Goal: Information Seeking & Learning: Learn about a topic

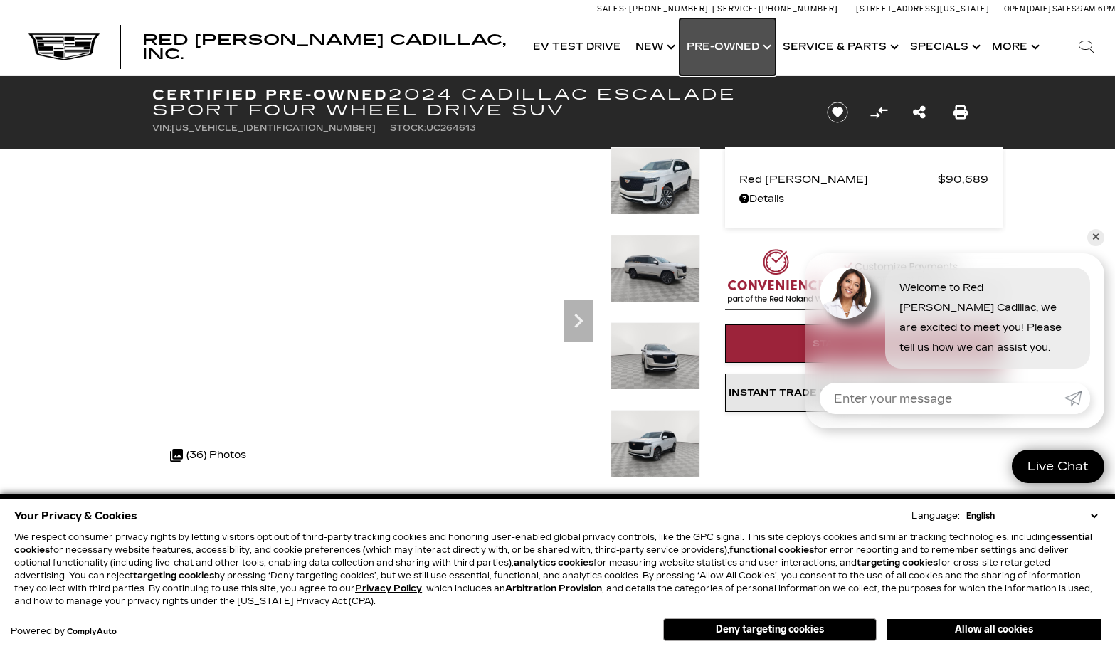
click at [731, 40] on link "Show Pre-Owned" at bounding box center [728, 47] width 96 height 57
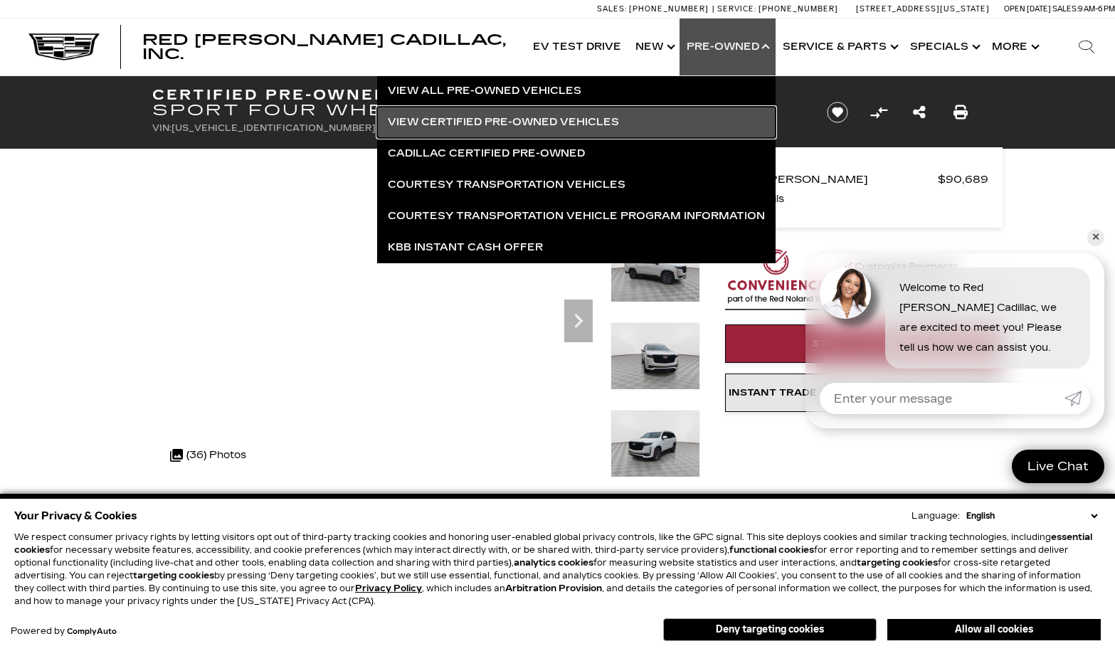
click at [574, 119] on link "View Certified Pre-Owned Vehicles" at bounding box center [576, 122] width 399 height 31
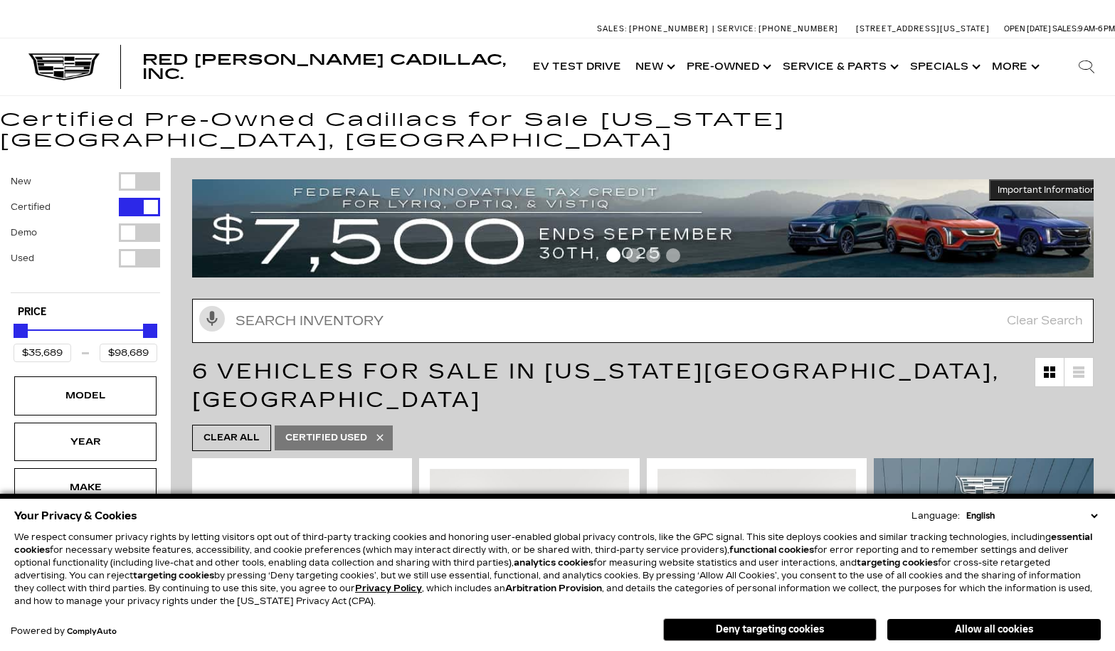
click at [391, 305] on input "text" at bounding box center [643, 321] width 902 height 44
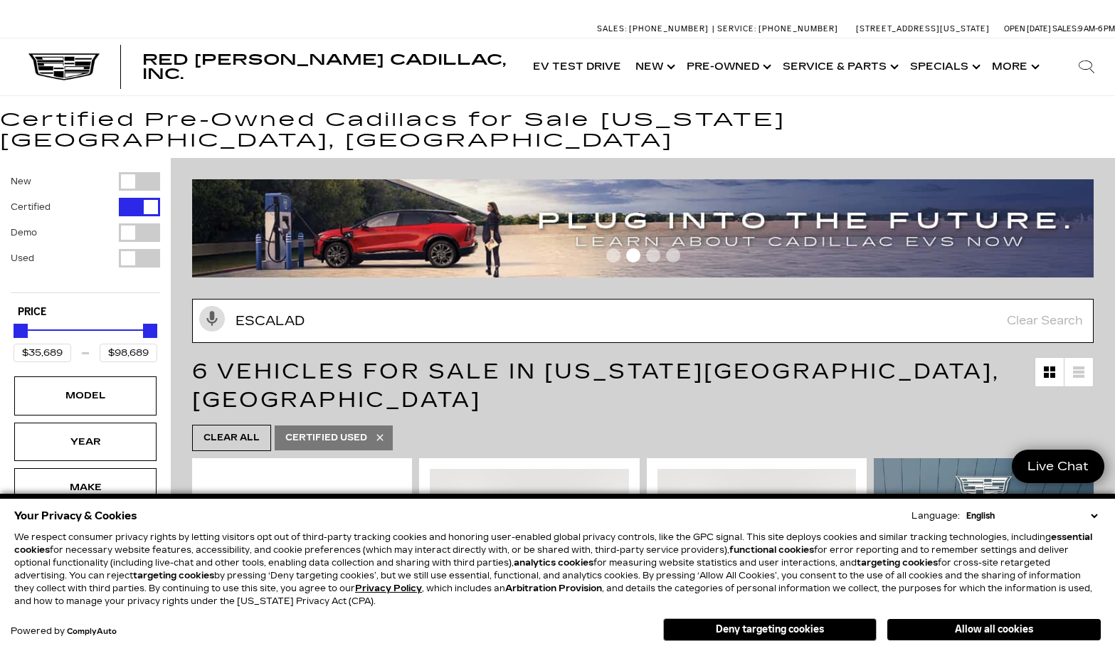
type input "escalade"
type input "$90,689"
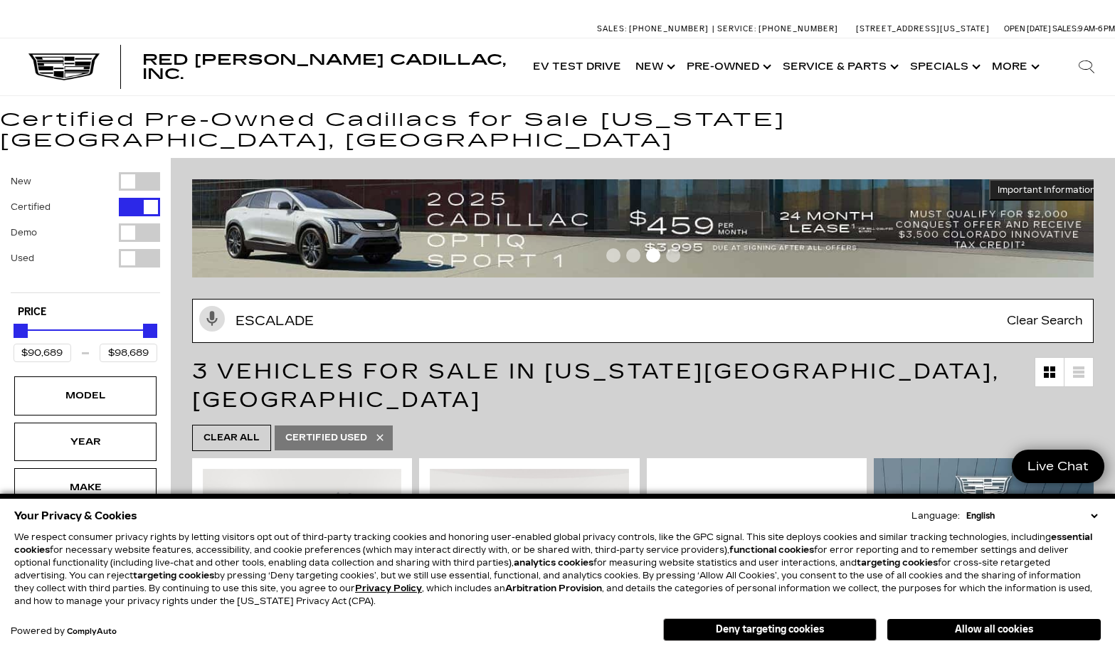
type input "escalade"
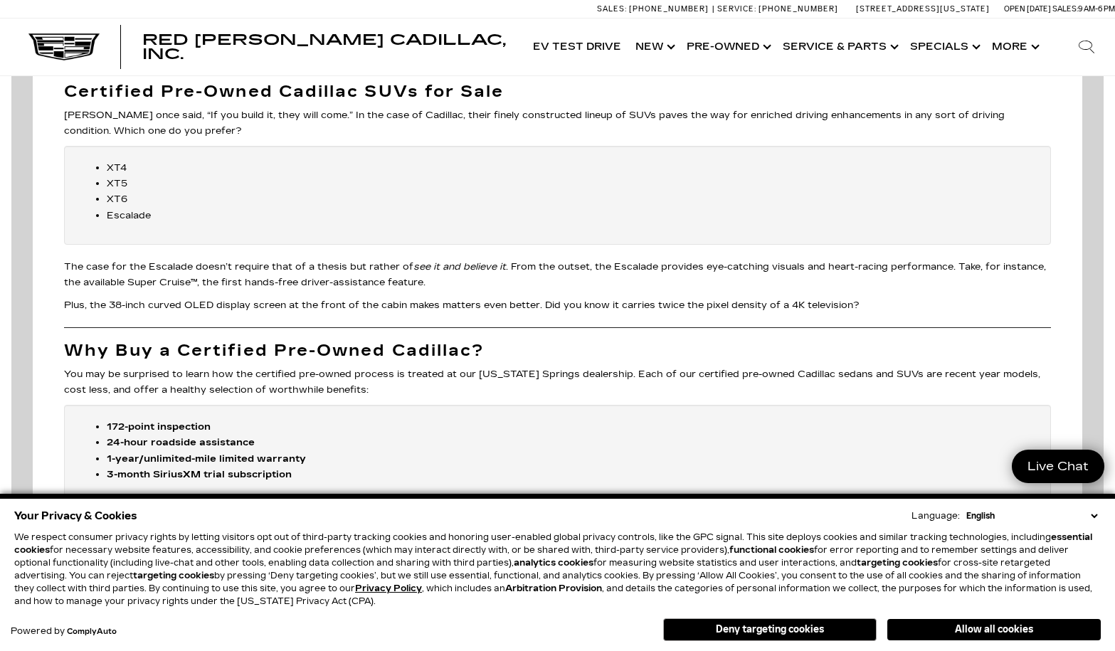
scroll to position [1993, 0]
